Goal: Task Accomplishment & Management: Complete application form

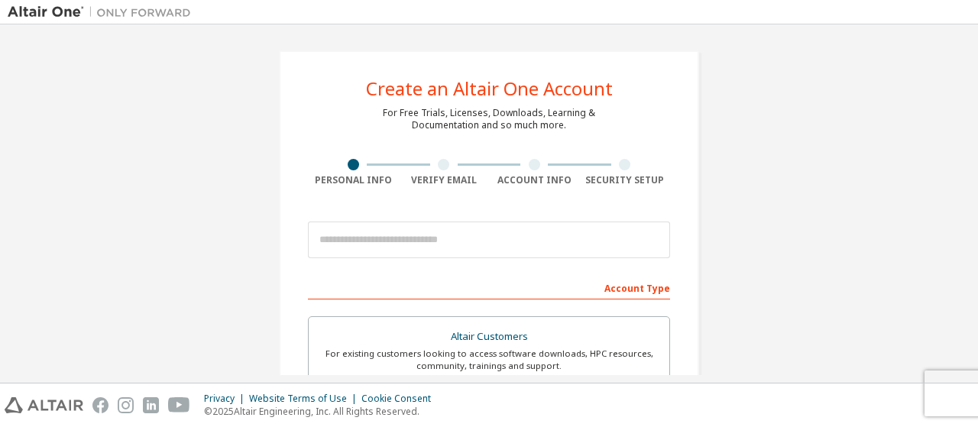
click at [387, 236] on body "Create an Altair One Account For Free Trials, Licenses, Downloads, Learning & D…" at bounding box center [489, 213] width 978 height 427
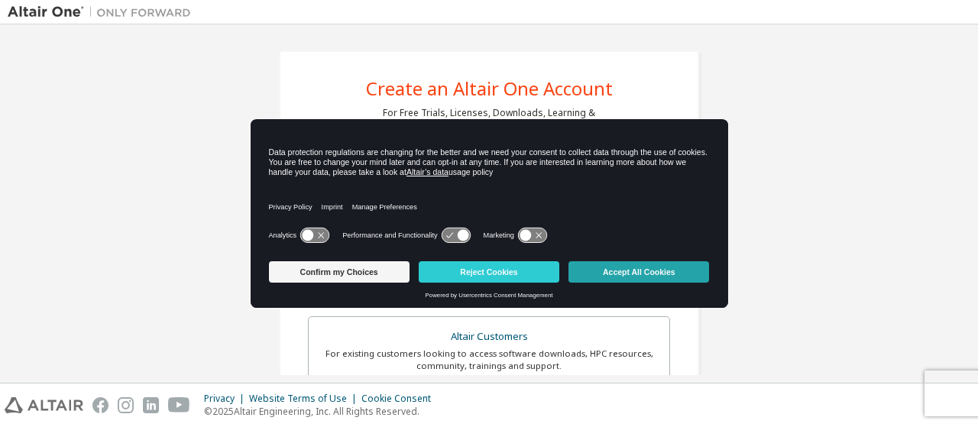
click at [624, 281] on button "Accept All Cookies" at bounding box center [639, 271] width 141 height 21
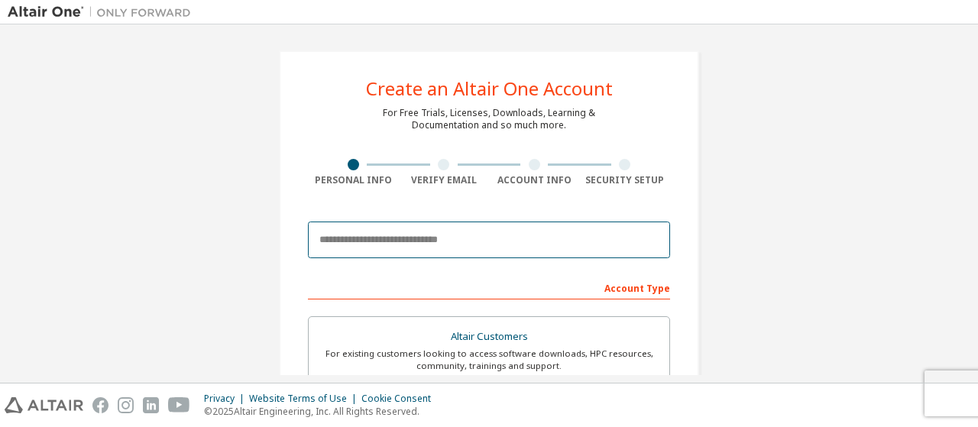
click at [537, 256] on input "email" at bounding box center [489, 240] width 362 height 37
type input "**********"
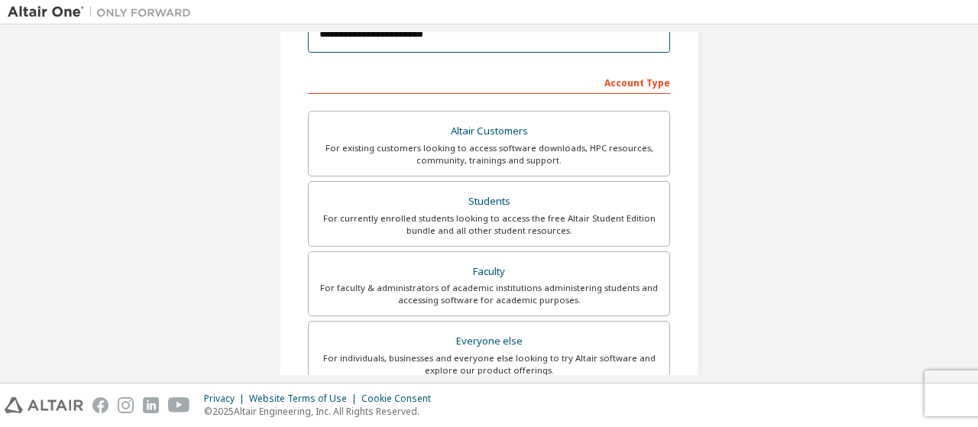
scroll to position [207, 0]
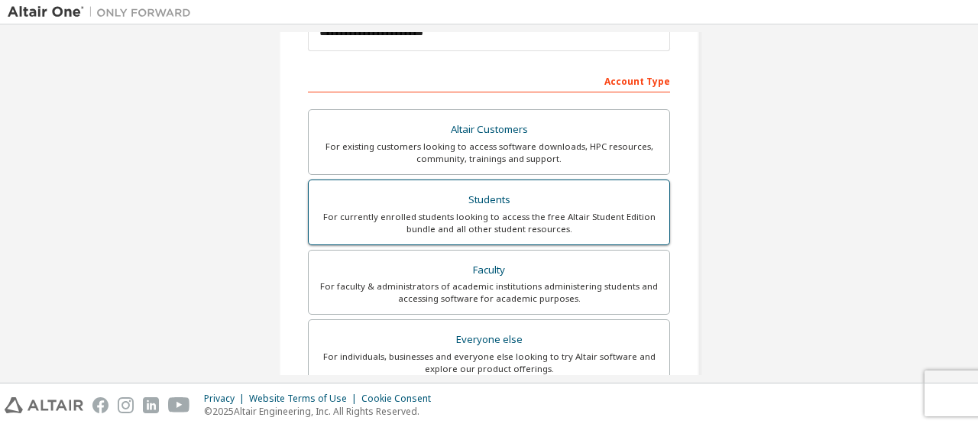
click at [565, 192] on div "Students" at bounding box center [489, 200] width 342 height 21
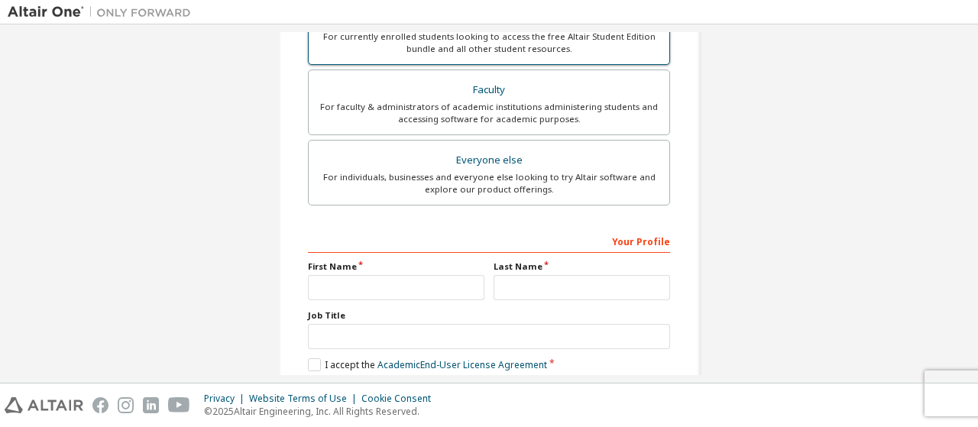
scroll to position [501, 0]
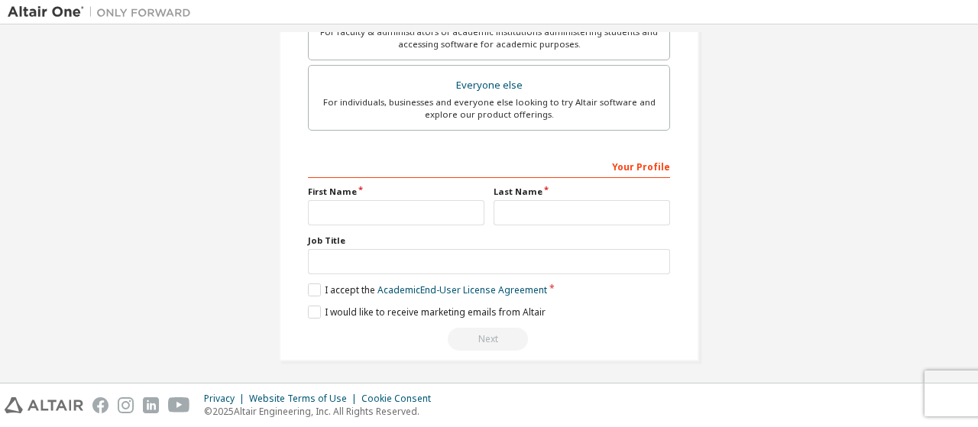
click at [423, 222] on div "Your Profile First Name Last Name Job Title Please provide State/Province to he…" at bounding box center [489, 253] width 362 height 198
click at [423, 215] on input "text" at bounding box center [396, 212] width 177 height 25
type input "**"
click at [577, 204] on input "text" at bounding box center [582, 212] width 177 height 25
type input "**"
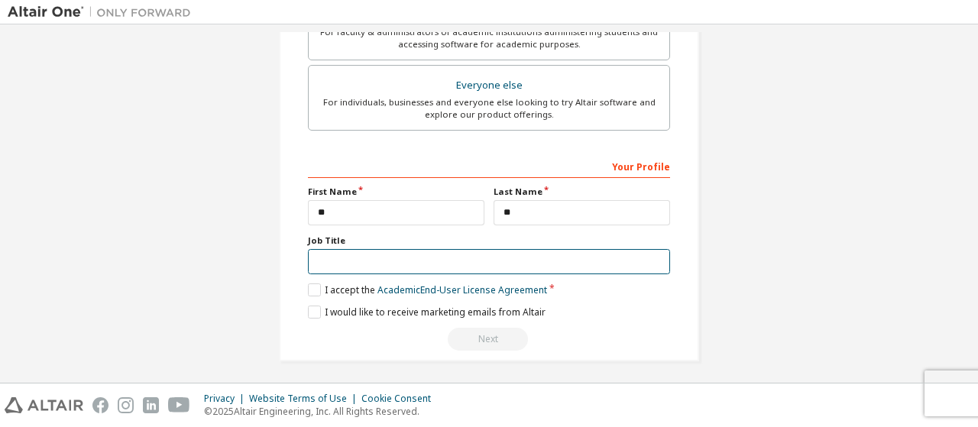
click at [367, 255] on input "text" at bounding box center [489, 261] width 362 height 25
type input "********"
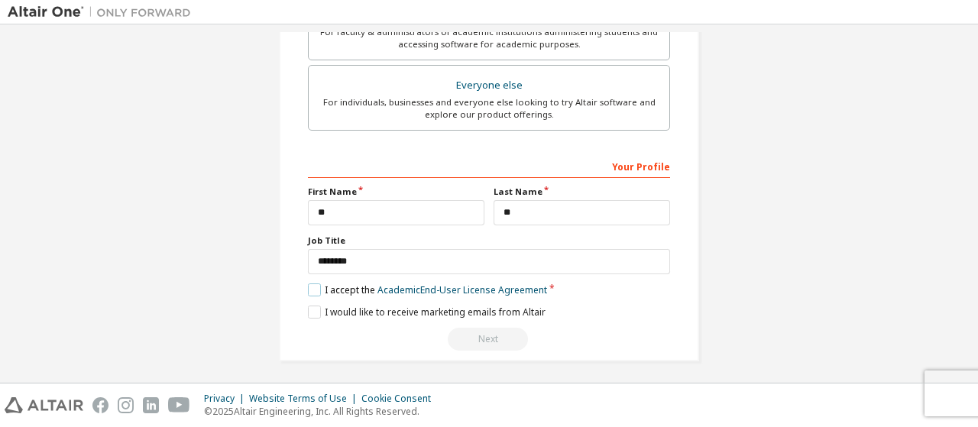
click at [311, 288] on label "I accept the Academic End-User License Agreement" at bounding box center [427, 290] width 239 height 13
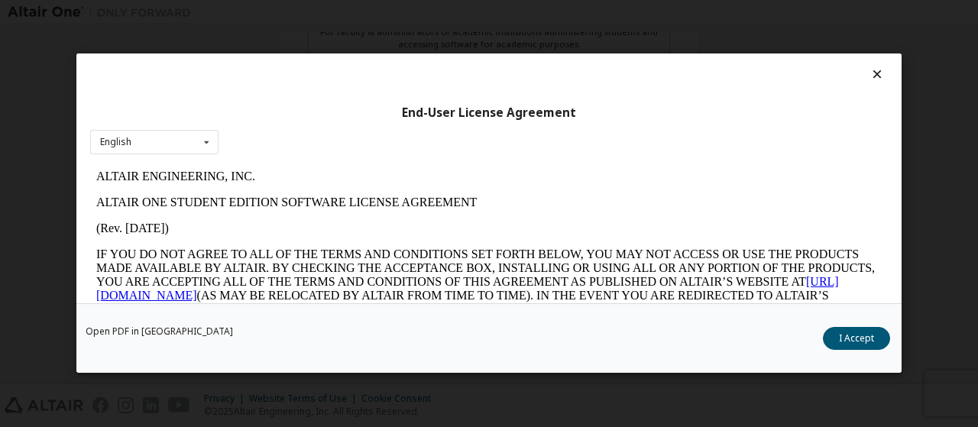
scroll to position [0, 0]
click at [853, 332] on button "I Accept" at bounding box center [856, 339] width 67 height 23
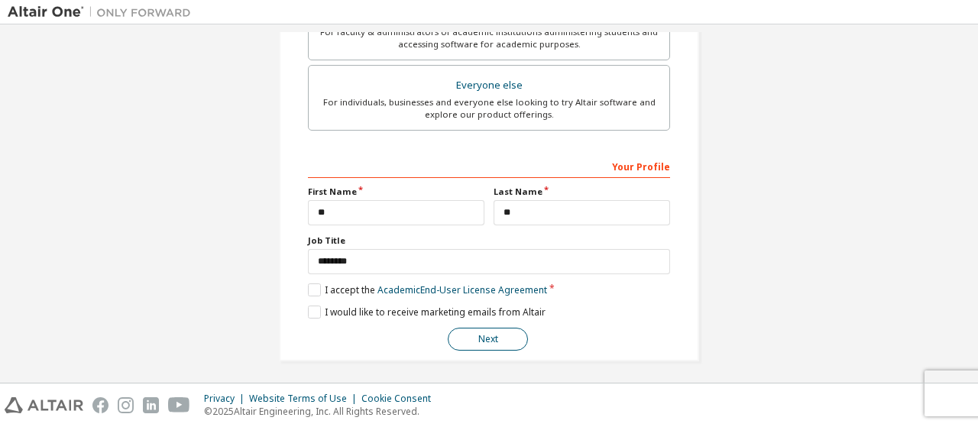
click at [506, 339] on button "Next" at bounding box center [488, 339] width 80 height 23
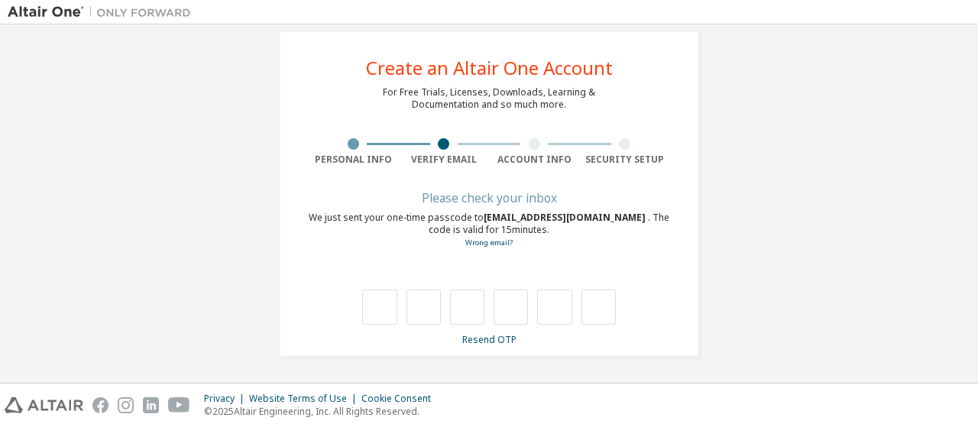
scroll to position [20, 0]
type input "*"
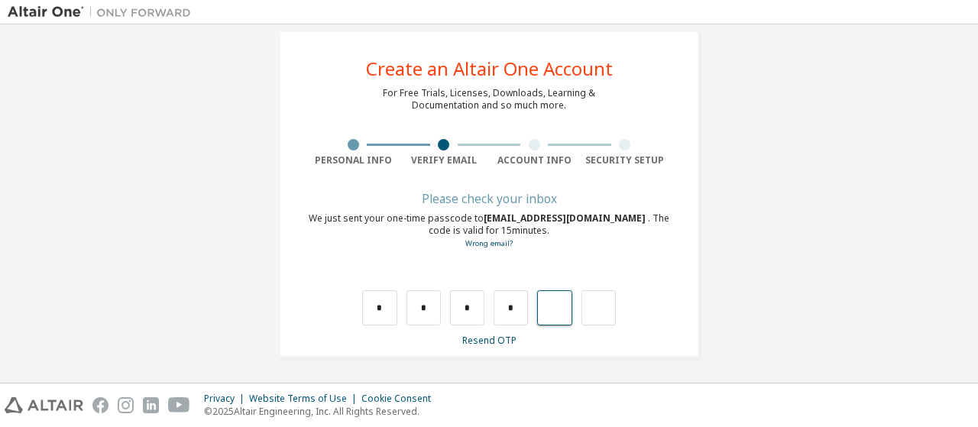
type input "*"
